Goal: Task Accomplishment & Management: Manage account settings

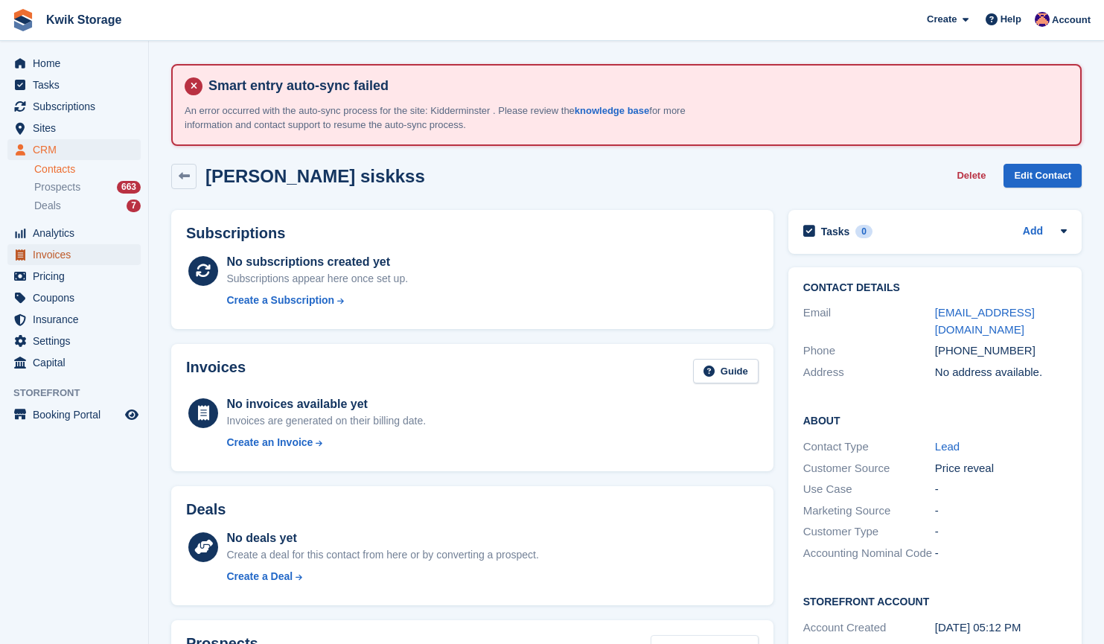
click at [68, 256] on span "Invoices" at bounding box center [77, 254] width 89 height 21
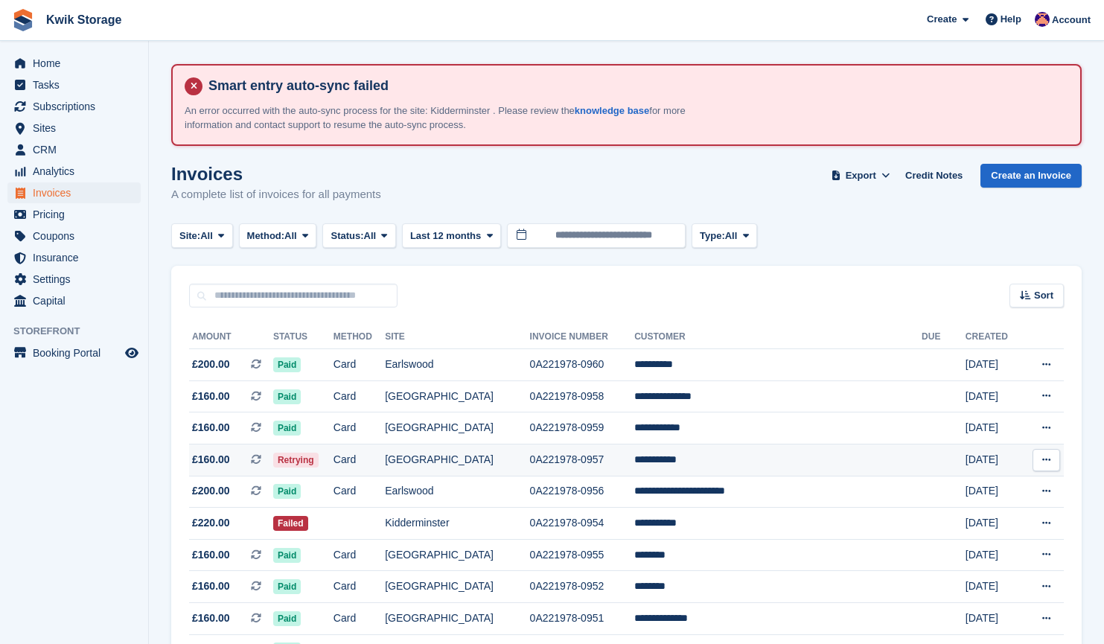
click at [385, 456] on td "Card" at bounding box center [359, 460] width 51 height 32
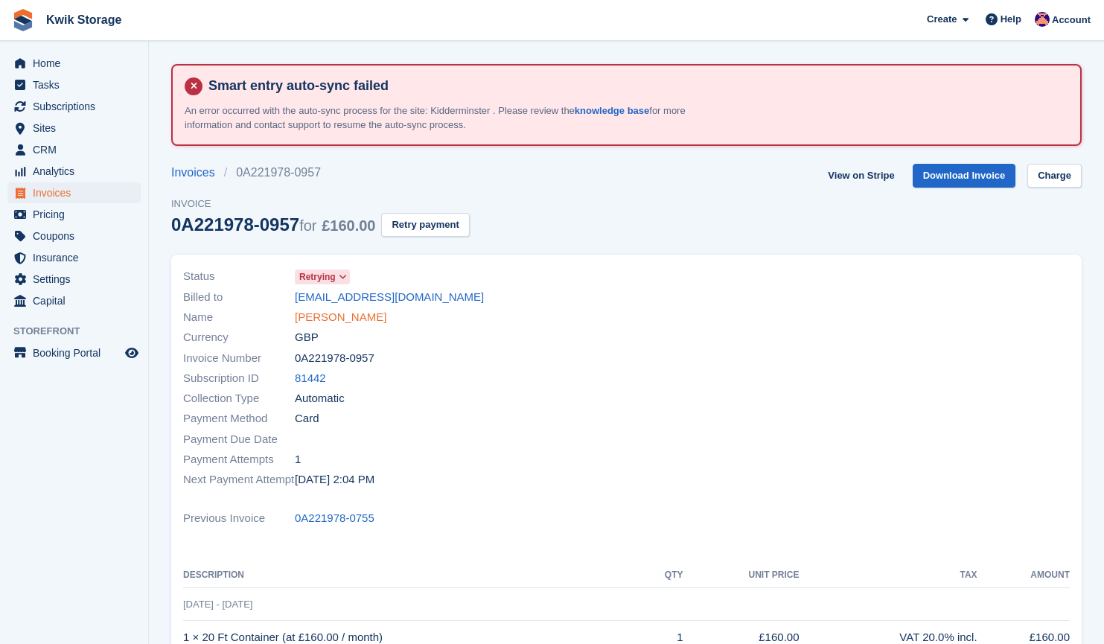
click at [328, 311] on link "[PERSON_NAME]" at bounding box center [341, 317] width 92 height 17
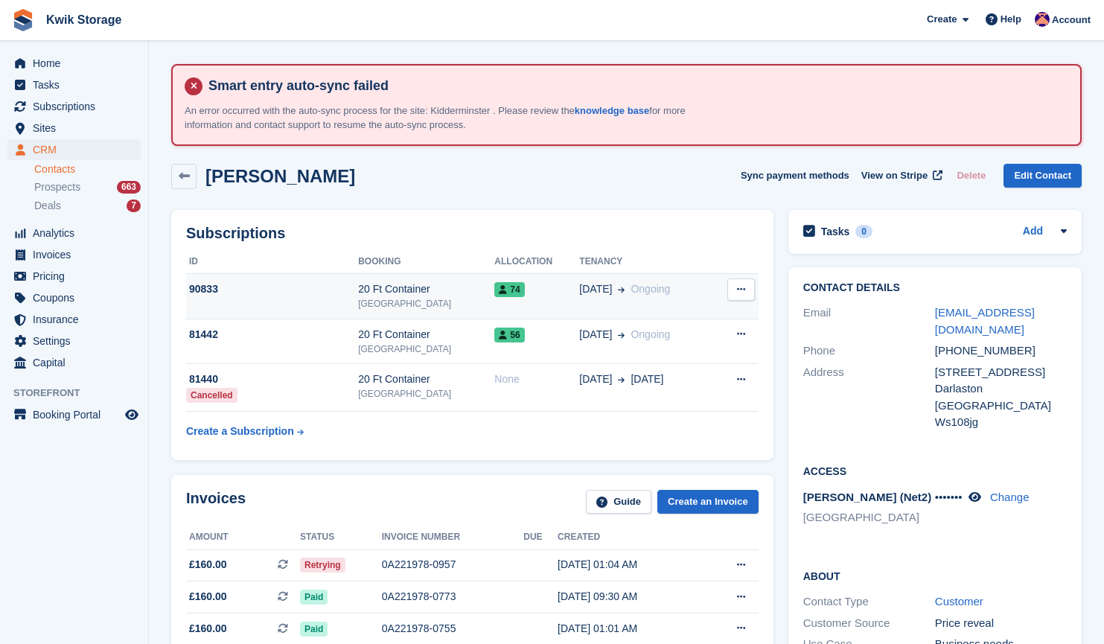
click at [739, 289] on icon at bounding box center [741, 289] width 8 height 10
click at [68, 244] on span "Invoices" at bounding box center [77, 254] width 89 height 21
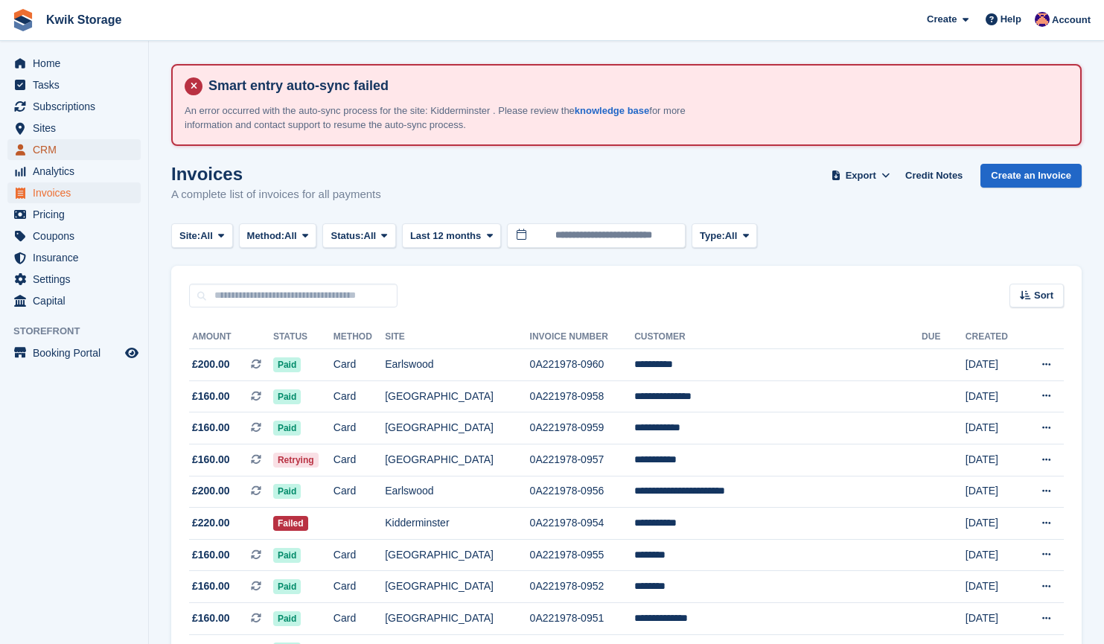
click at [65, 151] on span "CRM" at bounding box center [77, 149] width 89 height 21
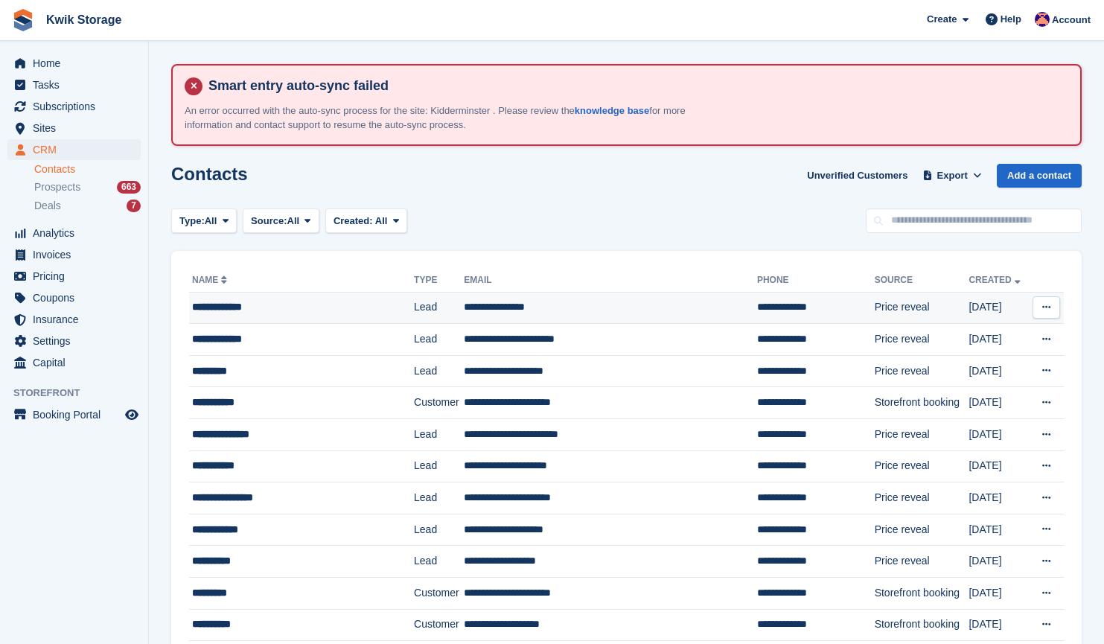
click at [1046, 309] on icon at bounding box center [1047, 307] width 8 height 10
click at [944, 369] on p "Delete contact" at bounding box center [989, 368] width 130 height 19
